Goal: Task Accomplishment & Management: Manage account settings

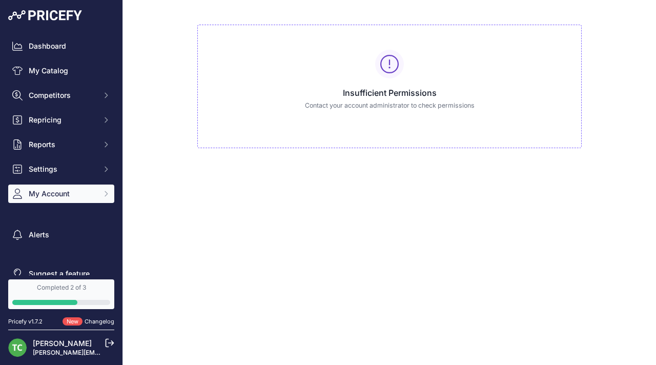
click at [104, 194] on icon "Sidebar" at bounding box center [106, 194] width 8 height 8
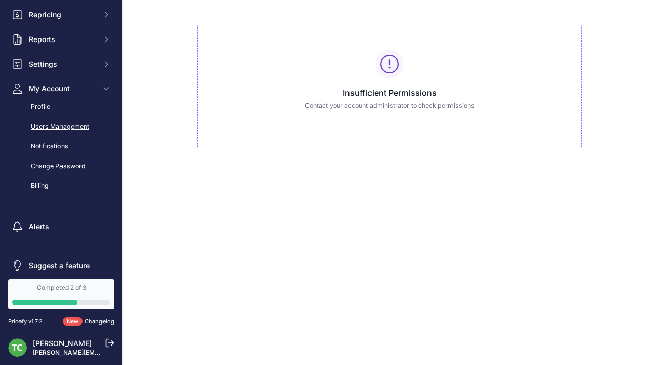
scroll to position [113, 0]
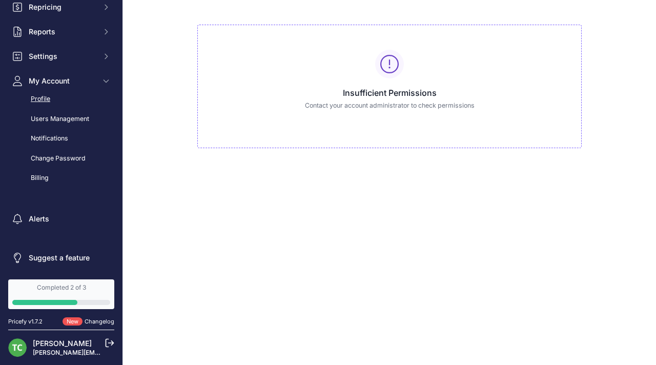
click at [50, 101] on link "Profile" at bounding box center [61, 99] width 106 height 18
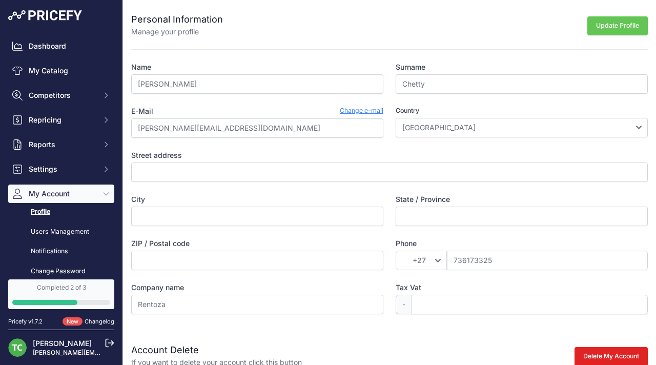
scroll to position [39, 0]
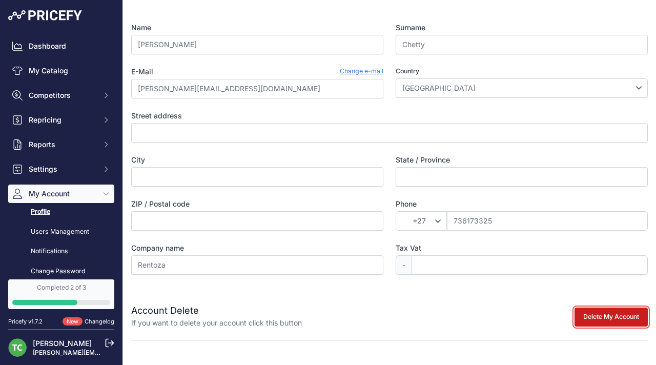
click at [601, 321] on button "Delete My Account" at bounding box center [610, 316] width 73 height 19
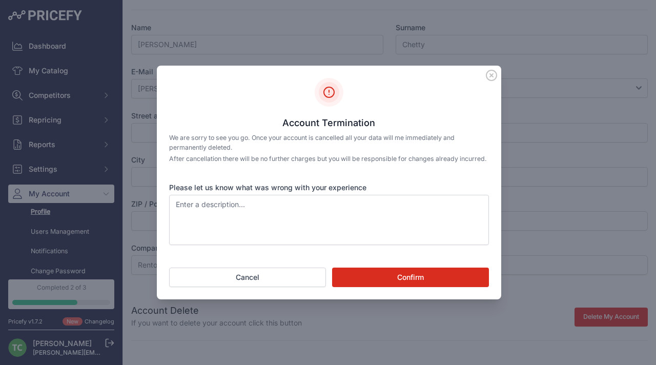
click at [407, 285] on button "Confirm" at bounding box center [410, 276] width 157 height 19
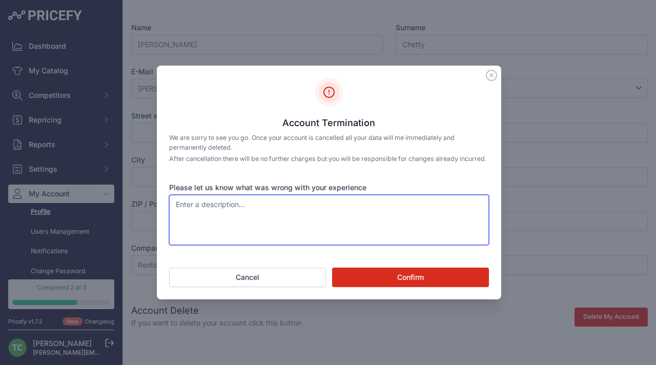
click at [376, 223] on textarea "Please let us know what was wrong with your experience" at bounding box center [329, 220] width 320 height 50
type textarea "done"
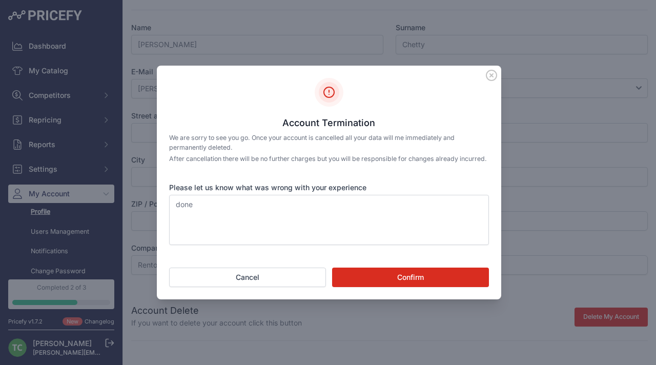
click at [383, 282] on button "Confirm" at bounding box center [410, 276] width 157 height 19
